Goal: Check status: Check status

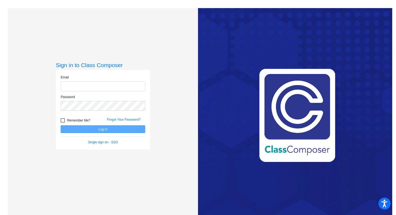
type input "[PERSON_NAME][EMAIL_ADDRESS][PERSON_NAME][DOMAIN_NAME]"
click at [96, 129] on button "Log In" at bounding box center [103, 129] width 85 height 8
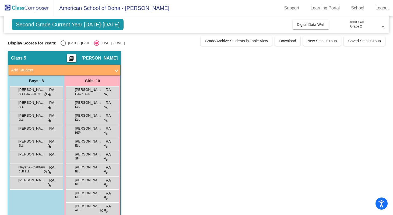
scroll to position [9, 0]
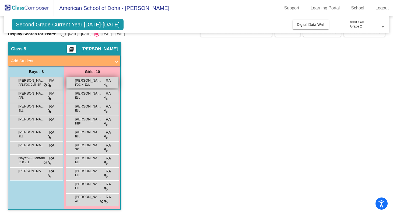
click at [98, 84] on div "[PERSON_NAME] FOC NI [PERSON_NAME] lock do_not_disturb_alt" at bounding box center [92, 82] width 51 height 11
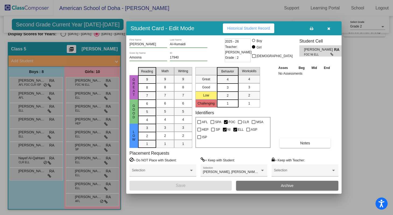
click at [330, 26] on span "button" at bounding box center [328, 28] width 3 height 4
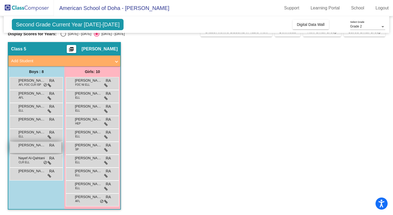
click at [40, 149] on div "[PERSON_NAME] RA lock do_not_disturb_alt" at bounding box center [35, 147] width 51 height 11
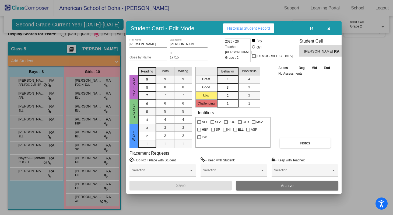
click at [328, 28] on icon "button" at bounding box center [328, 29] width 3 height 4
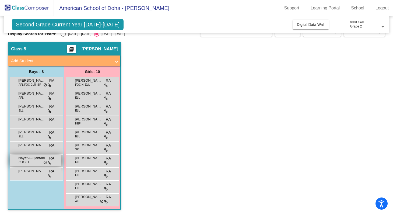
click at [37, 163] on div "Nayef Al-Qahtani CLR [PERSON_NAME] lock do_not_disturb_alt" at bounding box center [35, 160] width 51 height 11
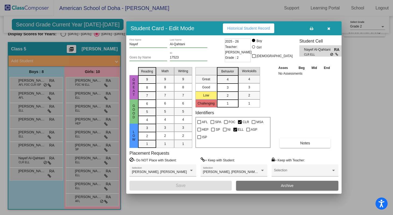
click at [298, 109] on div "Asses Beg Mid End No Assessments Notes" at bounding box center [305, 106] width 57 height 83
click at [82, 151] on div at bounding box center [196, 107] width 393 height 215
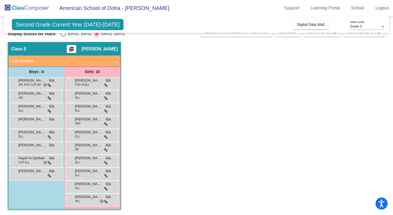
click at [82, 151] on div "[PERSON_NAME] SP RA lock do_not_disturb_alt" at bounding box center [92, 147] width 51 height 11
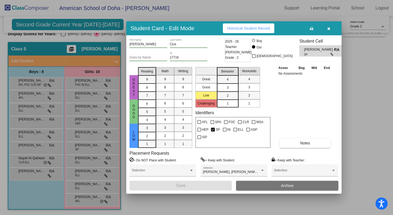
click at [330, 28] on icon "button" at bounding box center [328, 29] width 3 height 4
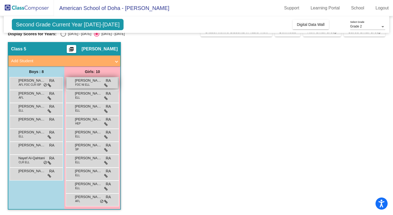
click at [94, 82] on span "[PERSON_NAME]" at bounding box center [88, 80] width 27 height 5
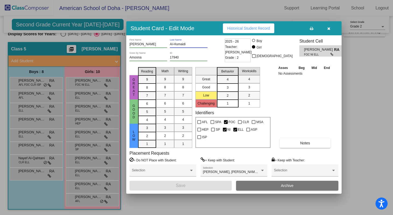
drag, startPoint x: 190, startPoint y: 44, endPoint x: 168, endPoint y: 41, distance: 21.7
click at [168, 41] on div "[PERSON_NAME] First Name [PERSON_NAME] Last Name" at bounding box center [177, 45] width 94 height 13
click at [330, 30] on button "button" at bounding box center [328, 28] width 17 height 10
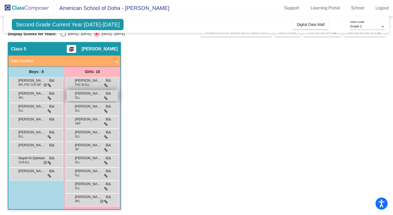
click at [97, 98] on div "[PERSON_NAME] [PERSON_NAME] lock do_not_disturb_alt" at bounding box center [92, 95] width 51 height 11
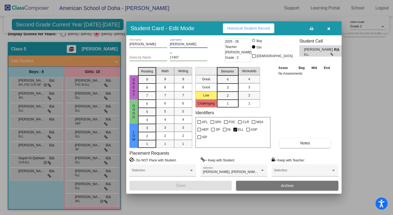
drag, startPoint x: 190, startPoint y: 44, endPoint x: 169, endPoint y: 42, distance: 21.7
click at [169, 42] on div "[PERSON_NAME] First Name [PERSON_NAME] Last Name" at bounding box center [177, 45] width 94 height 13
click at [329, 27] on icon "button" at bounding box center [328, 29] width 3 height 4
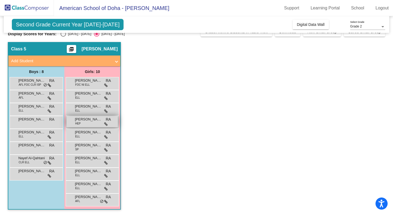
click at [93, 121] on span "[PERSON_NAME]" at bounding box center [88, 119] width 27 height 5
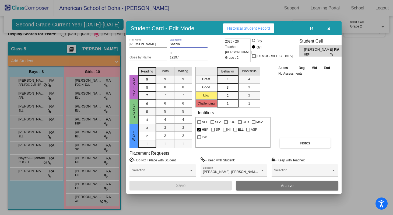
drag, startPoint x: 182, startPoint y: 43, endPoint x: 163, endPoint y: 41, distance: 19.3
click at [163, 41] on div "[PERSON_NAME] First Name [PERSON_NAME] Last Name" at bounding box center [177, 45] width 94 height 13
click at [331, 28] on button "button" at bounding box center [328, 28] width 17 height 10
